Goal: Task Accomplishment & Management: Complete application form

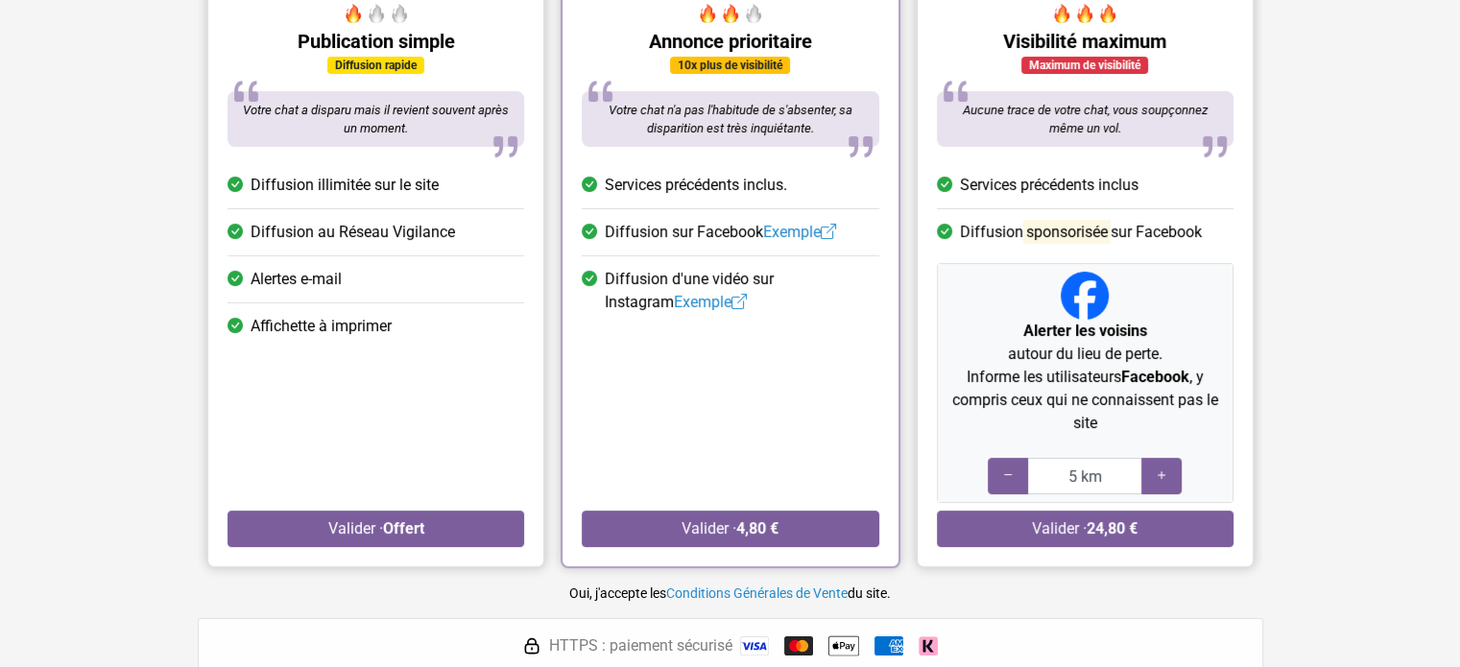
scroll to position [192, 0]
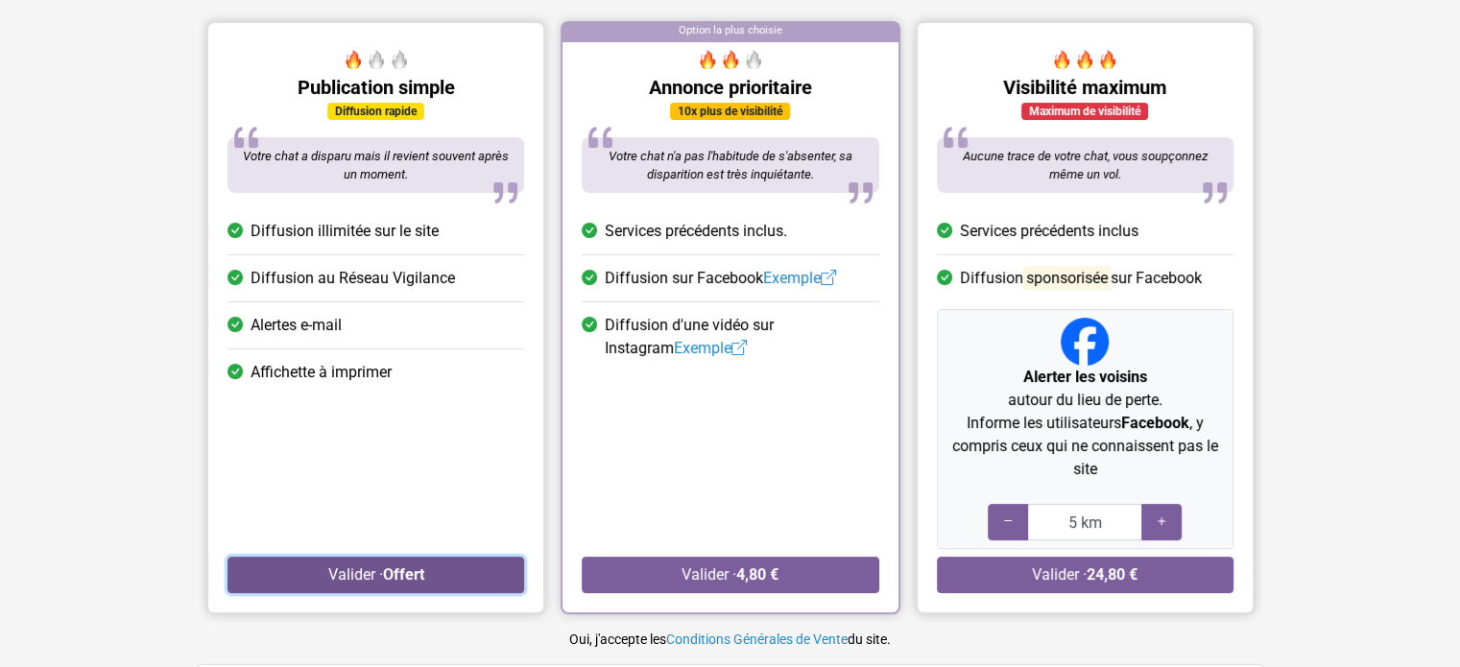
click at [408, 574] on strong "Offert" at bounding box center [402, 574] width 41 height 18
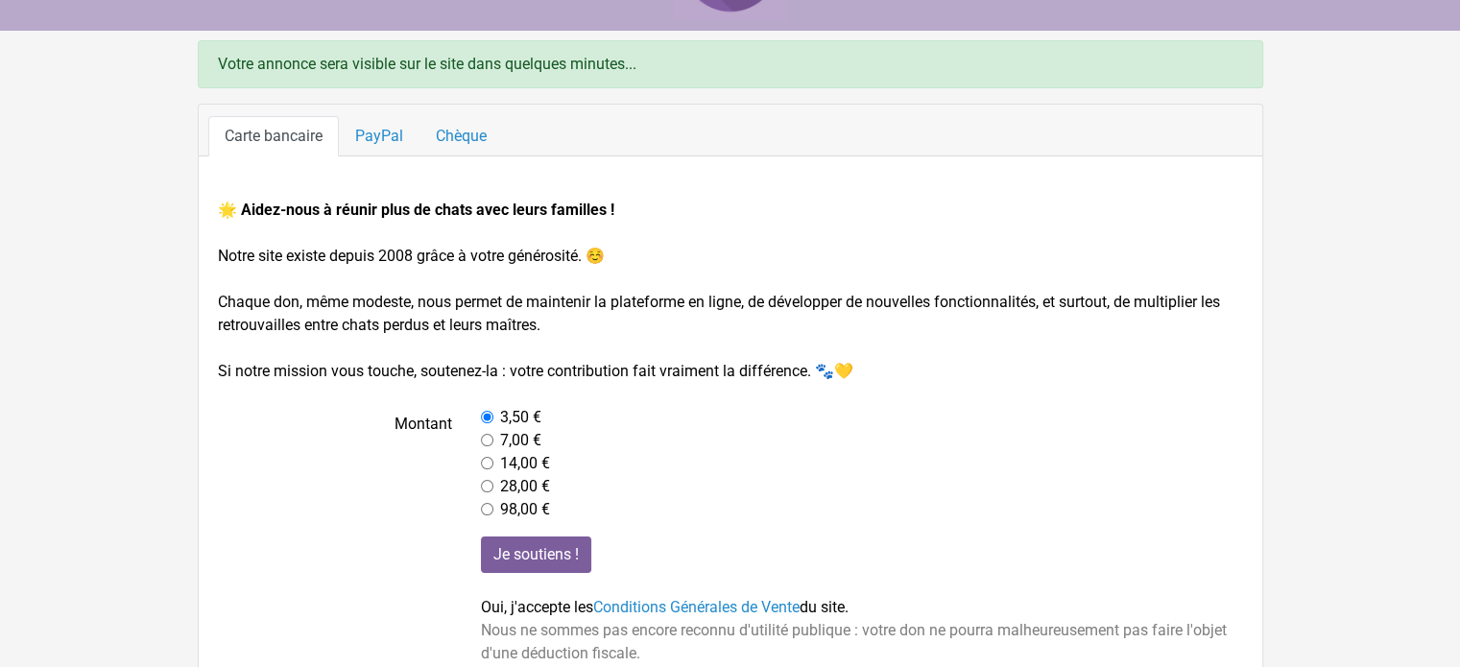
scroll to position [60, 0]
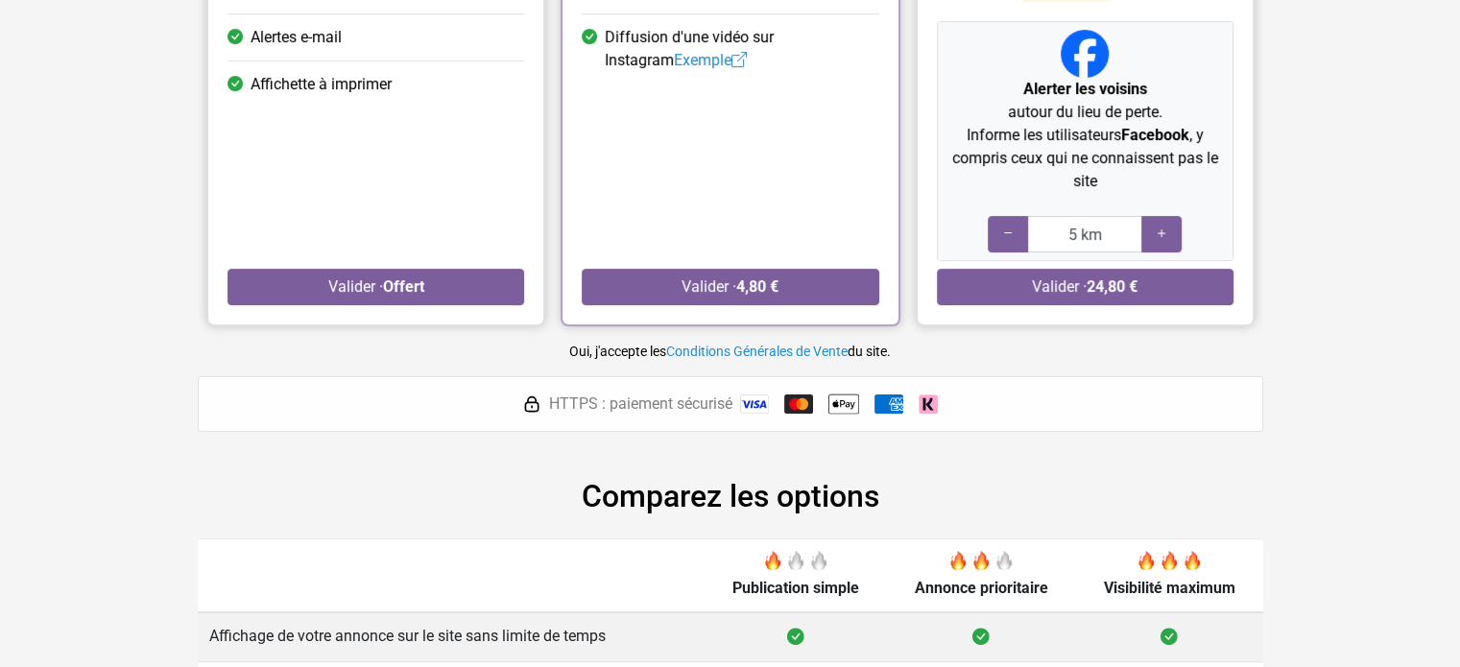
scroll to position [288, 0]
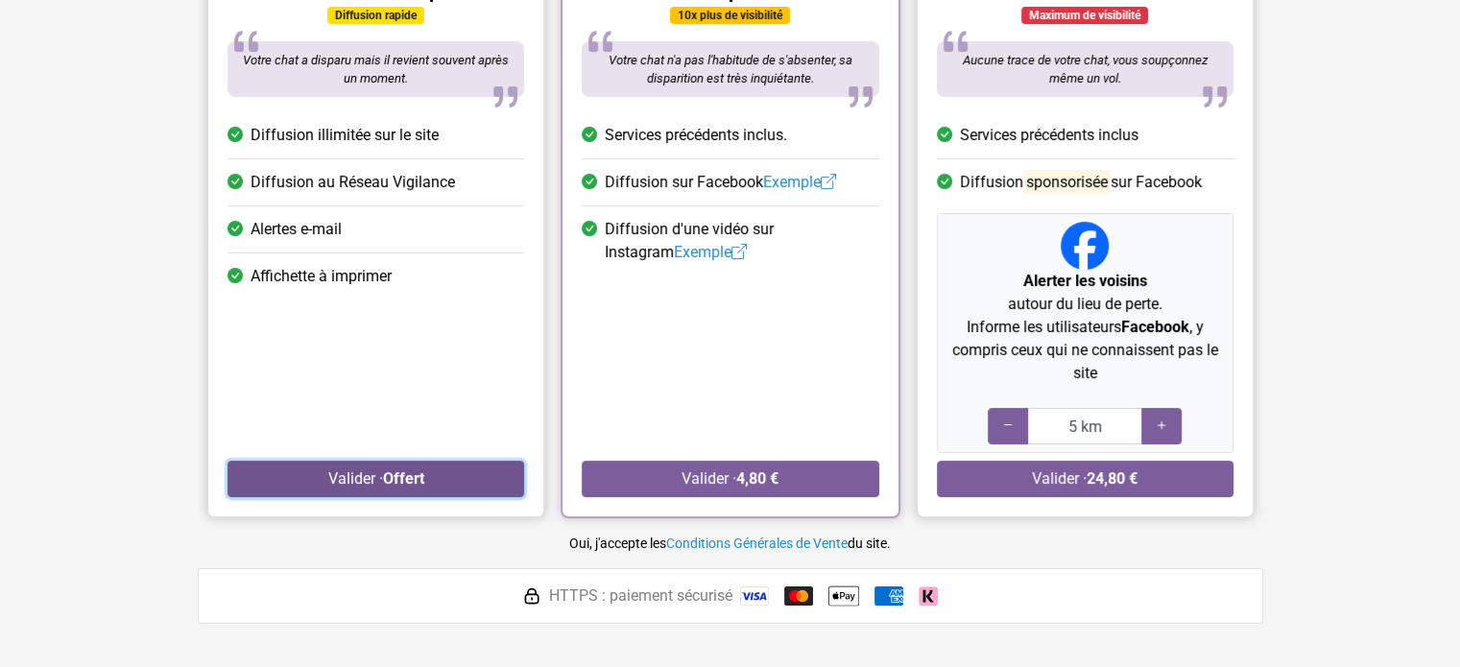
click at [355, 471] on button "Valider · Offert" at bounding box center [375, 479] width 297 height 36
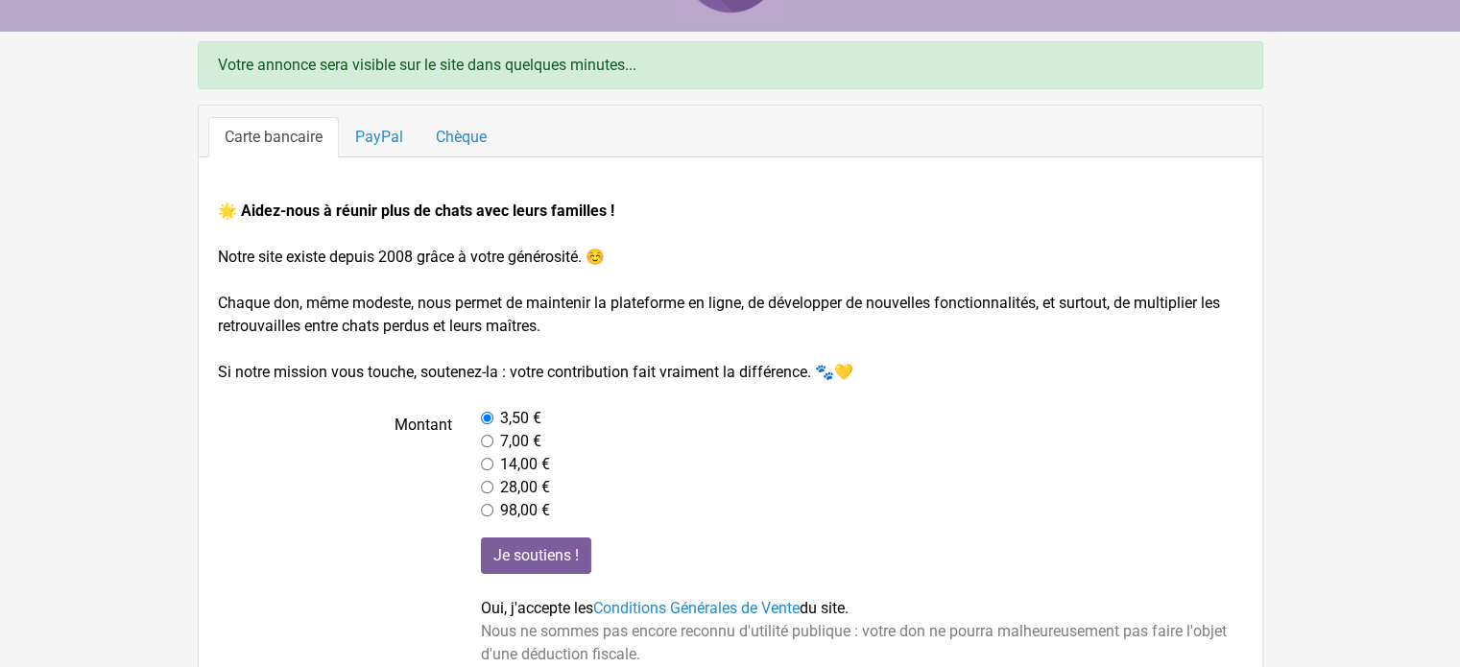
scroll to position [60, 0]
